Goal: Task Accomplishment & Management: Manage account settings

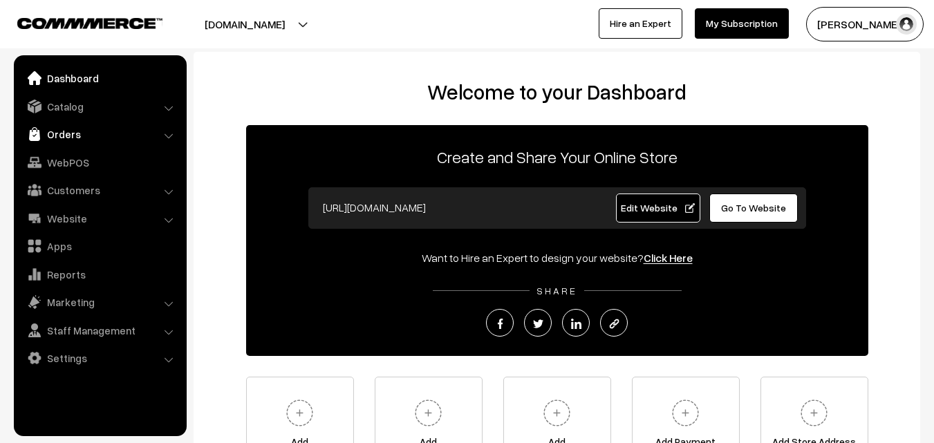
drag, startPoint x: 0, startPoint y: 0, endPoint x: 86, endPoint y: 133, distance: 158.4
click at [86, 133] on link "Orders" at bounding box center [99, 134] width 165 height 25
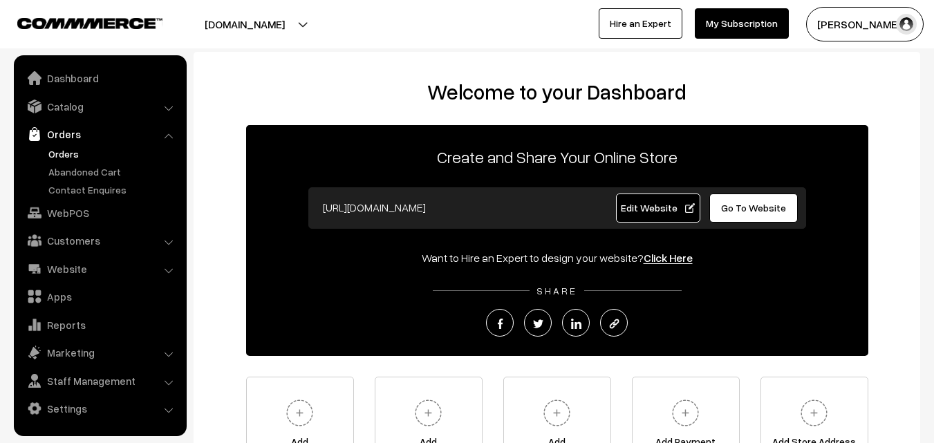
click at [74, 151] on link "Orders" at bounding box center [113, 154] width 137 height 15
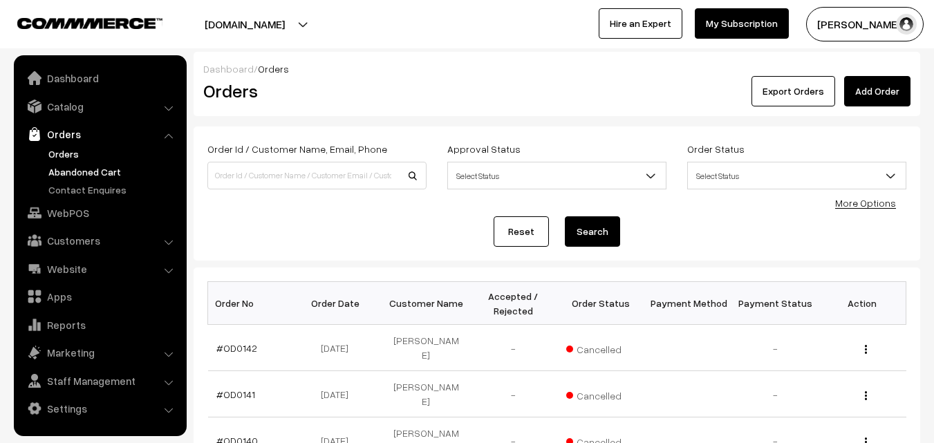
click at [76, 176] on link "Abandoned Cart" at bounding box center [113, 172] width 137 height 15
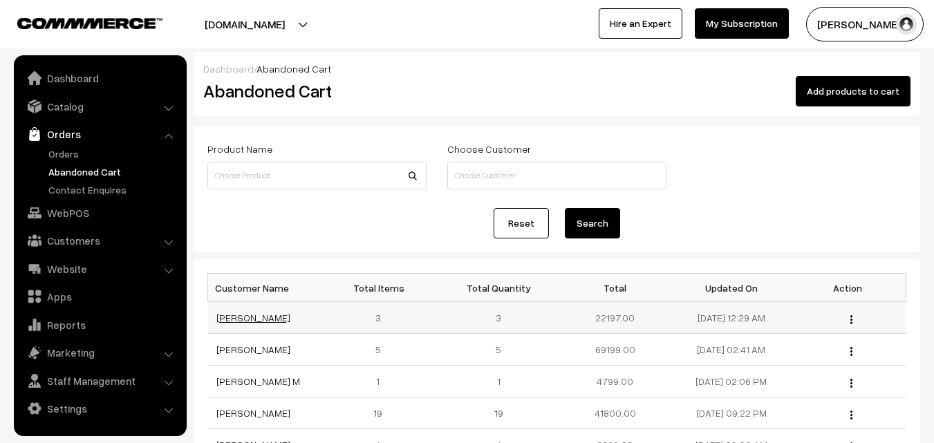
click at [257, 313] on link "Naveen Srikakolapu" at bounding box center [253, 318] width 74 height 12
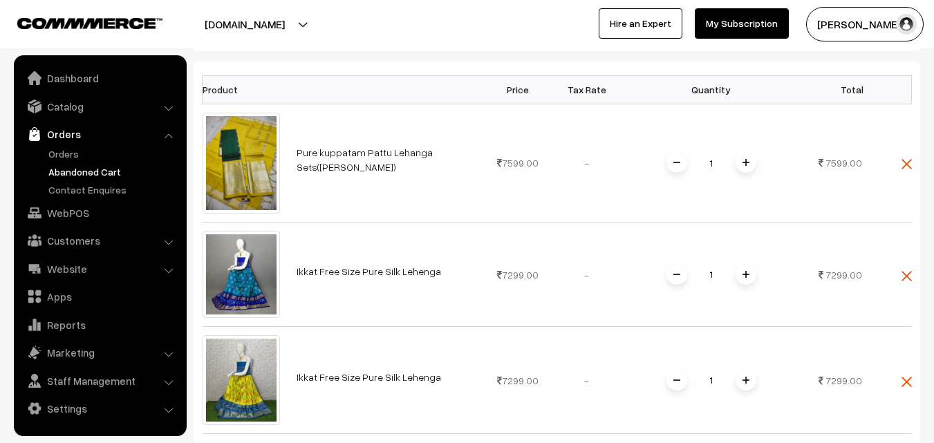
scroll to position [346, 0]
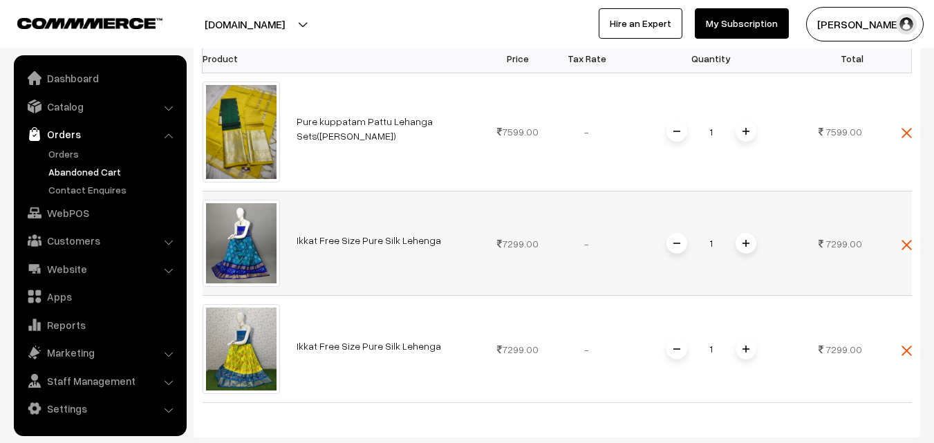
click at [367, 243] on link "Ikkat Free Size Pure Silk Lehenga" at bounding box center [369, 240] width 145 height 12
click at [78, 111] on link "Catalog" at bounding box center [99, 106] width 165 height 25
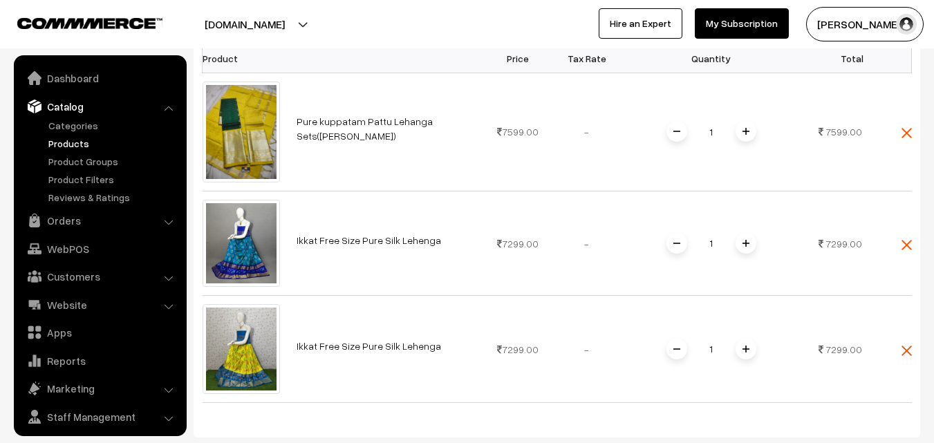
click at [71, 143] on link "Products" at bounding box center [113, 143] width 137 height 15
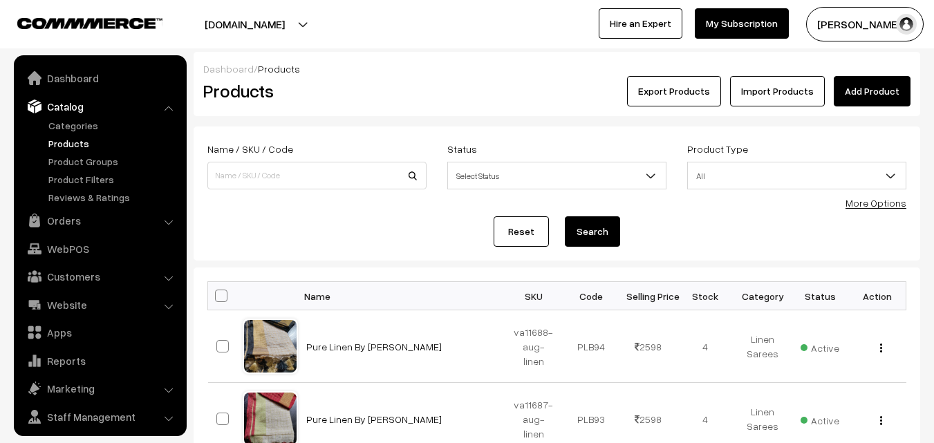
scroll to position [35, 0]
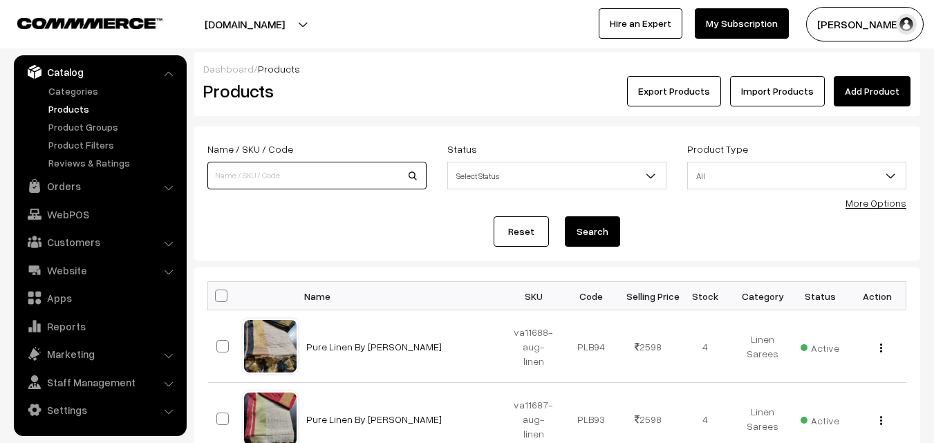
click at [234, 174] on input at bounding box center [316, 176] width 219 height 28
type input "va8227-apr-pochampally-sid"
click at [590, 223] on button "Search" at bounding box center [592, 231] width 55 height 30
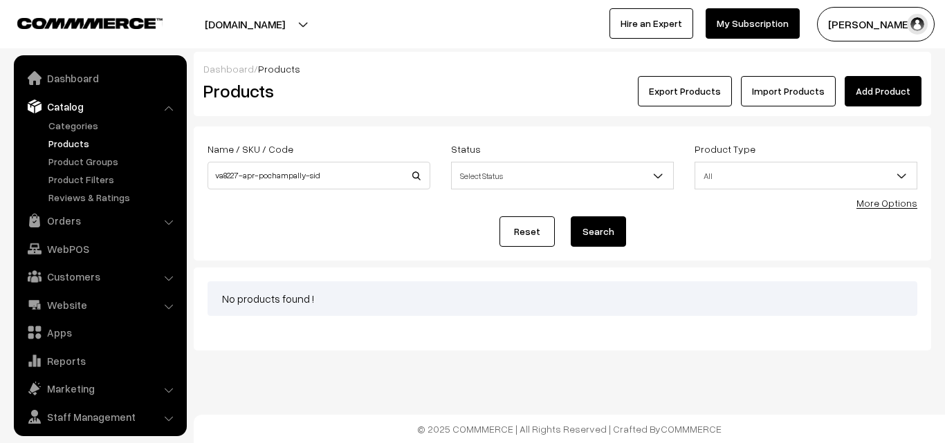
scroll to position [35, 0]
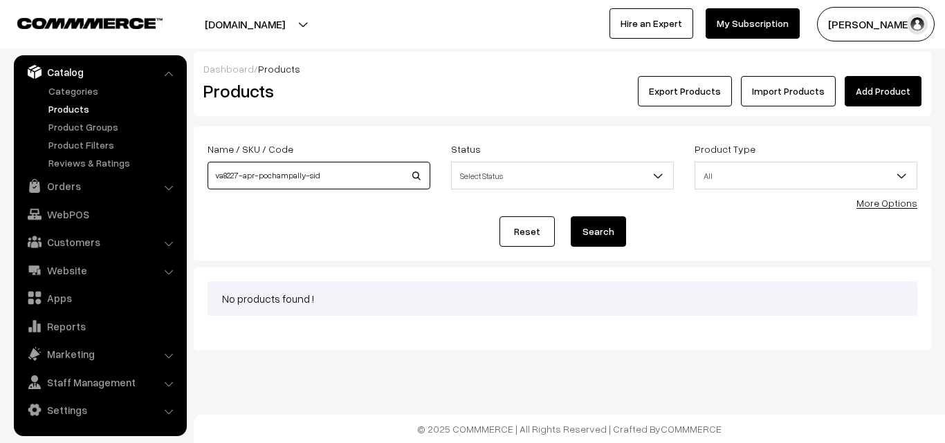
drag, startPoint x: 311, startPoint y: 174, endPoint x: 330, endPoint y: 175, distance: 18.7
click at [330, 175] on input "va8227-apr-pochampally-sid" at bounding box center [318, 176] width 223 height 28
type input "va8227-apr-pochampally-sud"
click at [571, 216] on button "Search" at bounding box center [598, 231] width 55 height 30
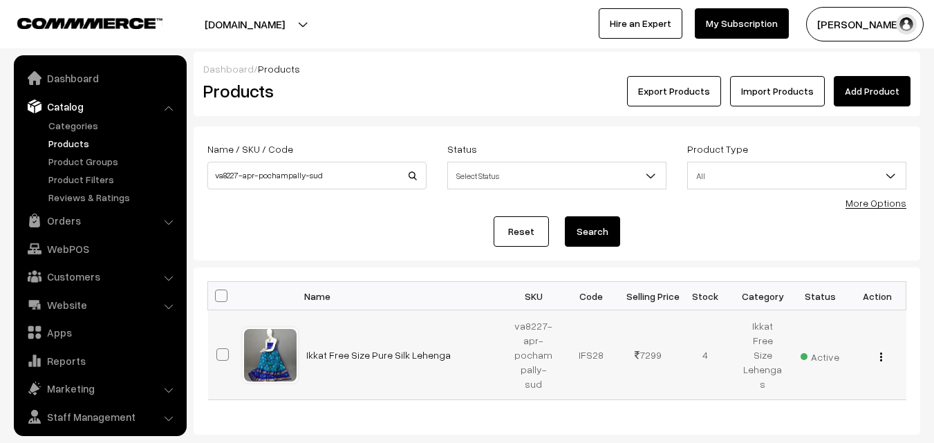
scroll to position [35, 0]
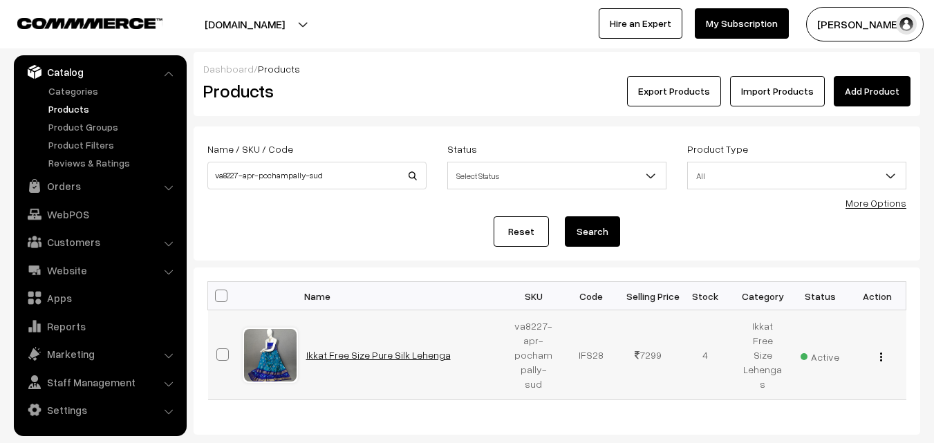
click at [381, 349] on link "Ikkat Free Size Pure Silk Lehenga" at bounding box center [378, 355] width 145 height 12
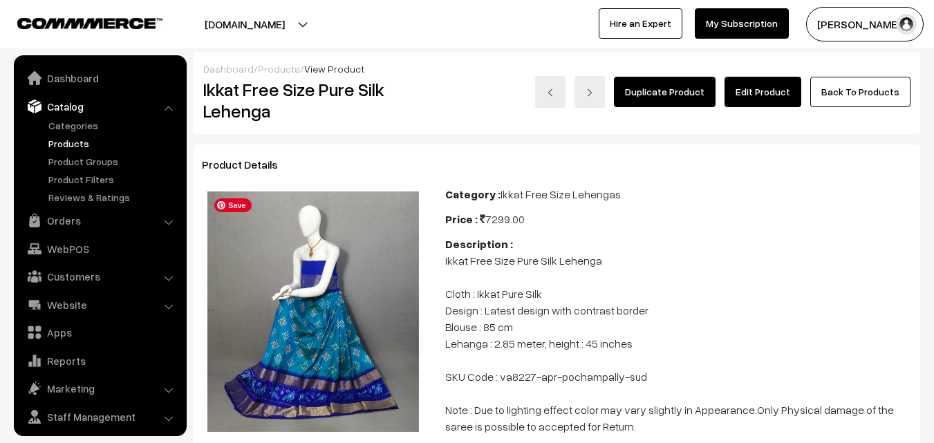
scroll to position [35, 0]
